Goal: Contribute content

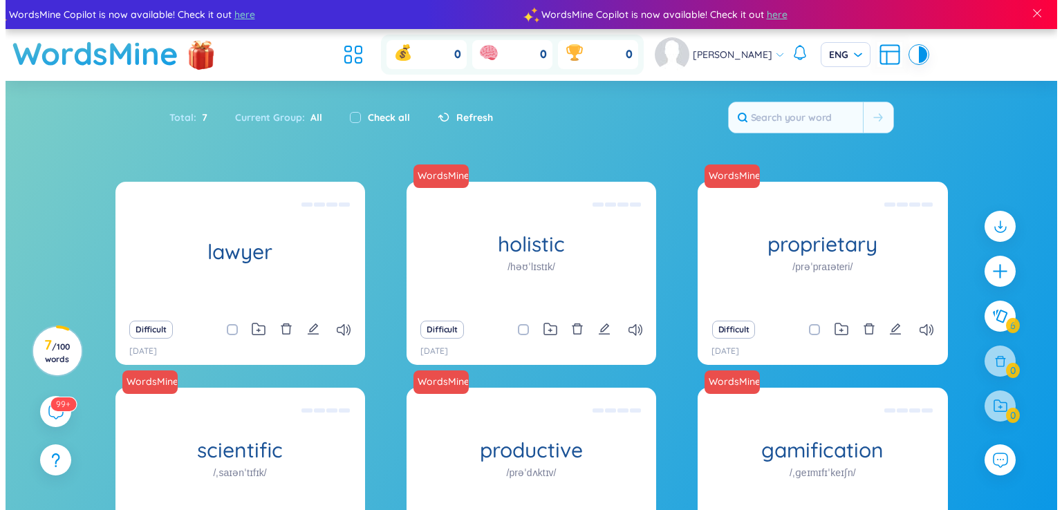
scroll to position [176, 0]
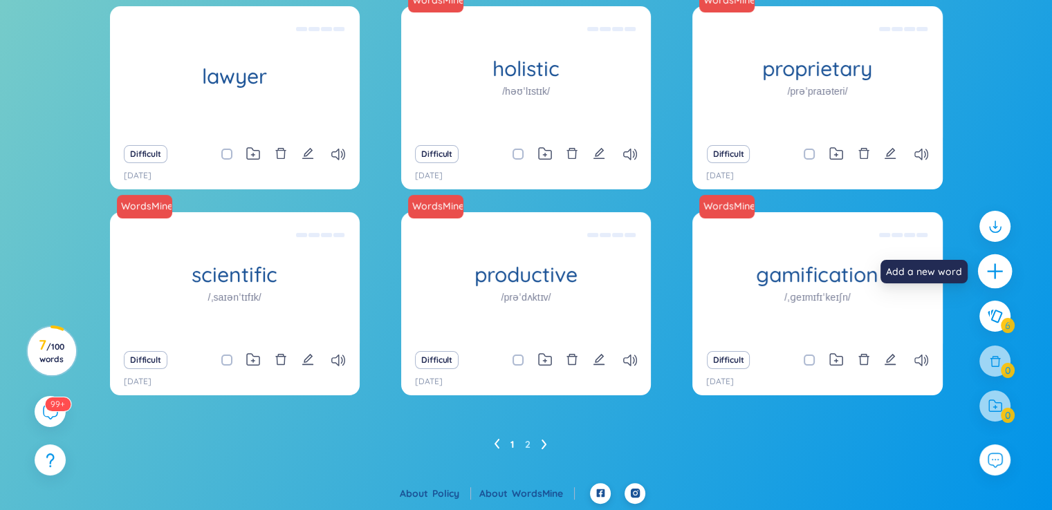
click at [1002, 272] on icon "plus" at bounding box center [995, 271] width 19 height 19
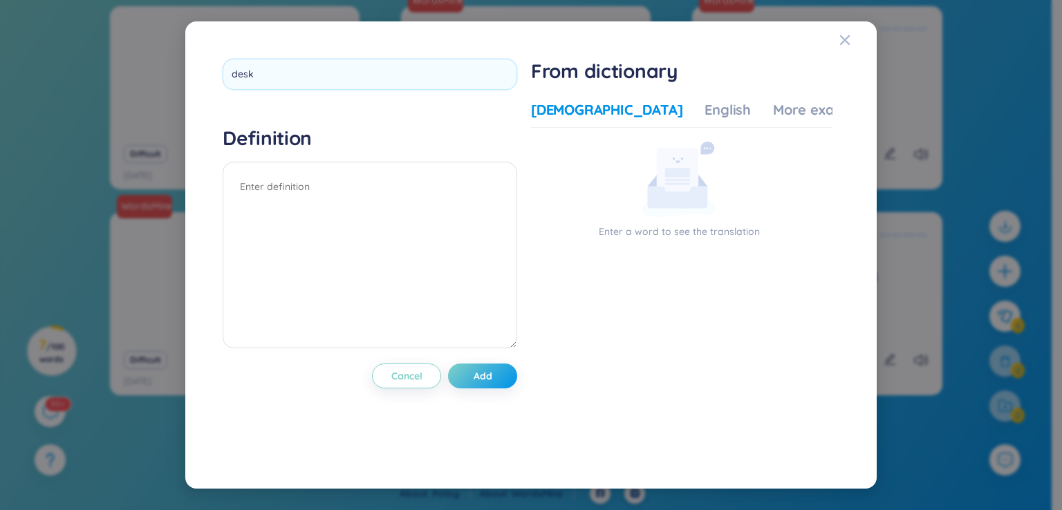
click at [479, 91] on div "desk" at bounding box center [370, 79] width 295 height 41
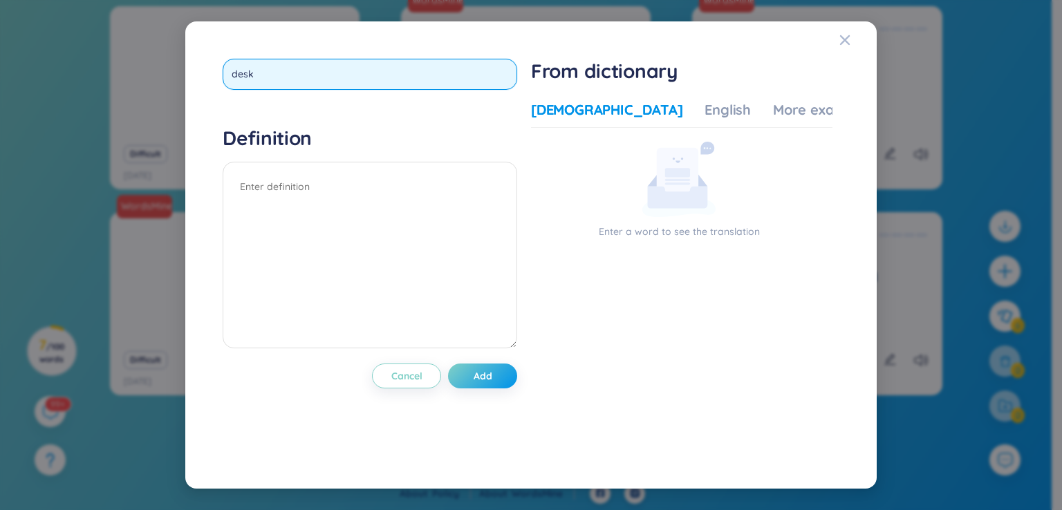
click at [479, 85] on input "desk" at bounding box center [370, 74] width 295 height 31
type input "d"
paste input "High-end"
type input "High-end"
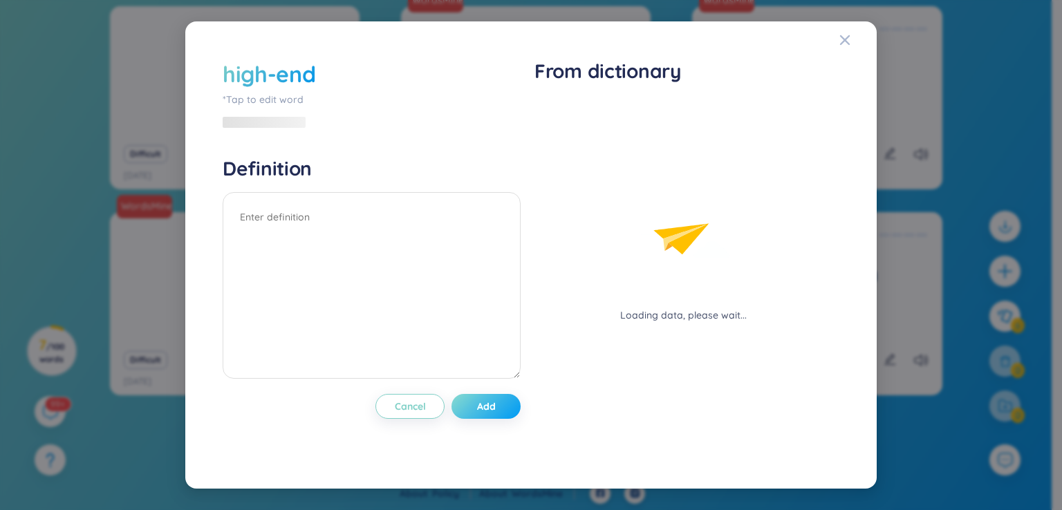
click at [510, 367] on div "high-end *Tap to edit word Definition Cancel Add" at bounding box center [372, 256] width 298 height 394
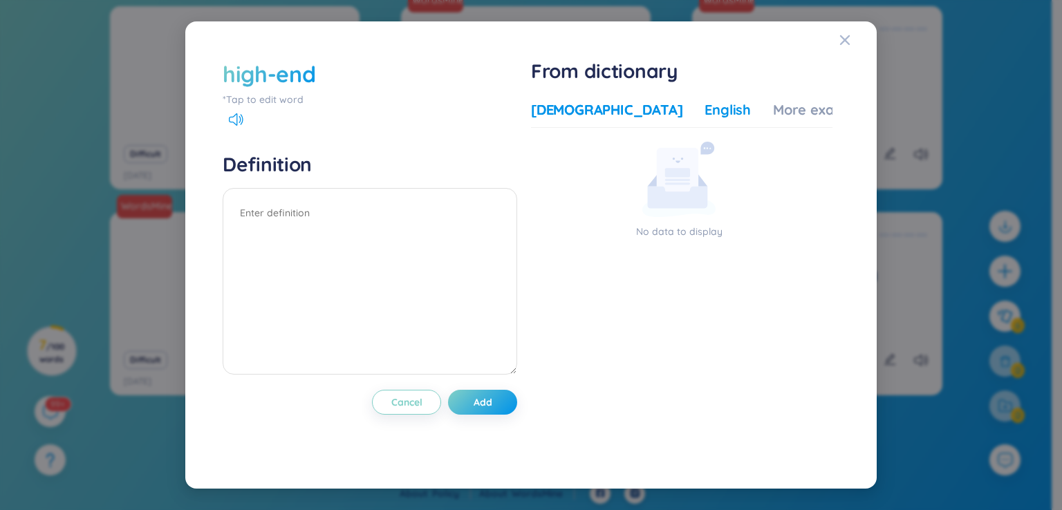
click at [705, 117] on div "English" at bounding box center [728, 109] width 46 height 19
click at [468, 400] on button "Add" at bounding box center [482, 402] width 69 height 25
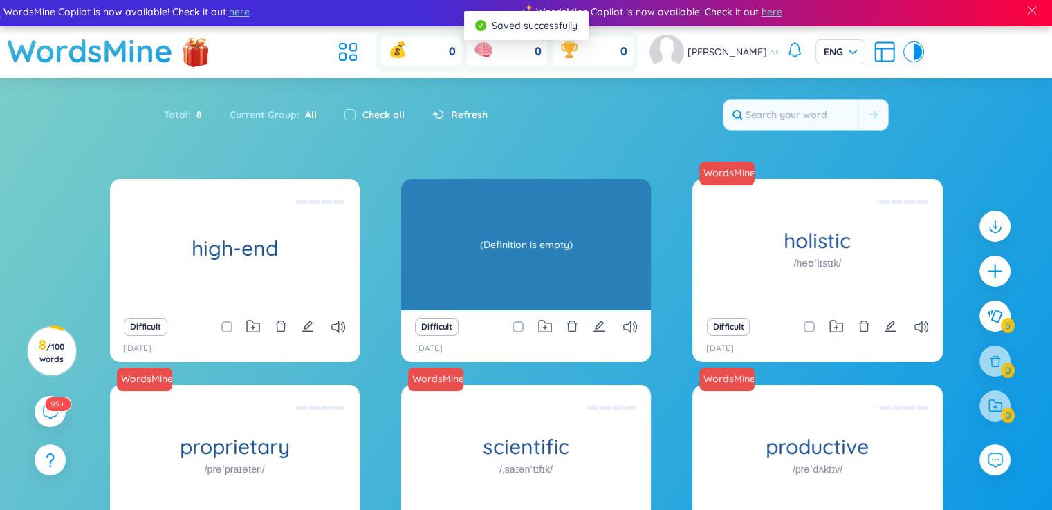
scroll to position [0, 0]
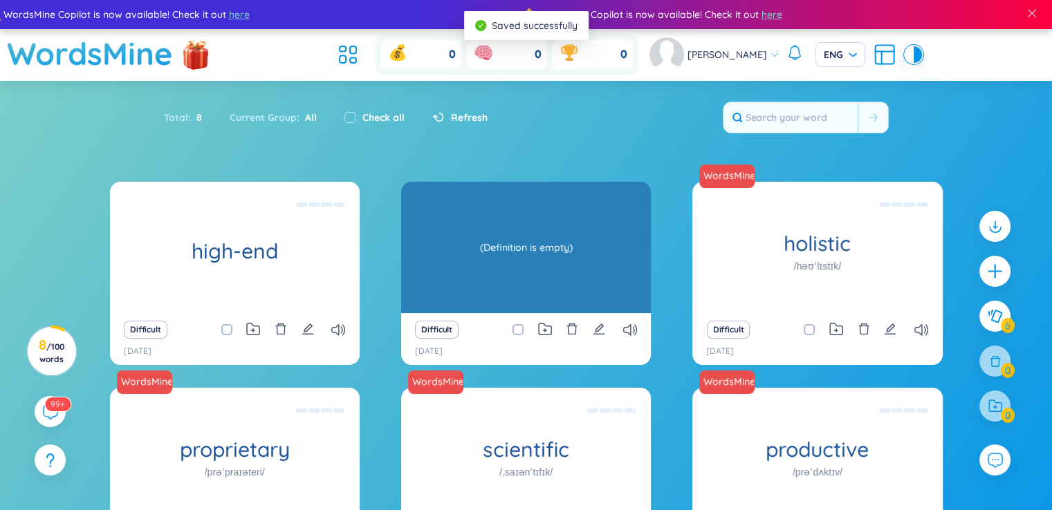
click at [502, 289] on div "(Definition is empty)" at bounding box center [526, 247] width 236 height 124
click at [511, 272] on div "(Definition is empty)" at bounding box center [526, 247] width 236 height 124
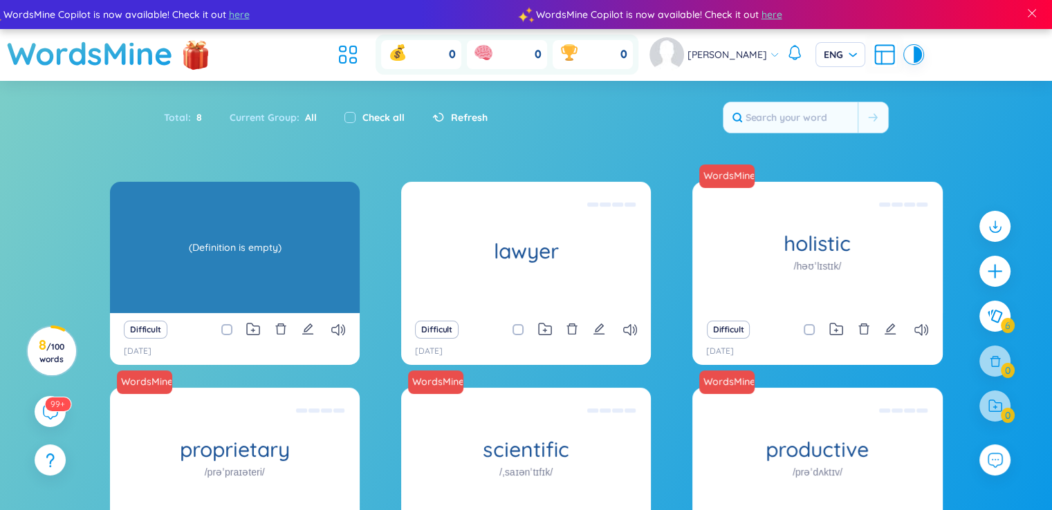
click at [273, 275] on div "high-end (Definition is empty)" at bounding box center [235, 247] width 250 height 131
click at [273, 275] on div "(Definition is empty)" at bounding box center [235, 247] width 236 height 124
